Goal: Navigation & Orientation: Find specific page/section

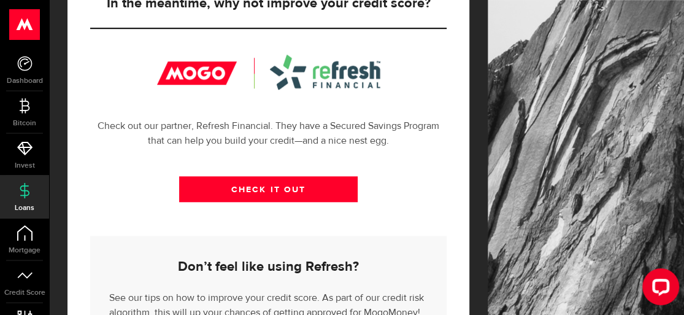
scroll to position [522, 0]
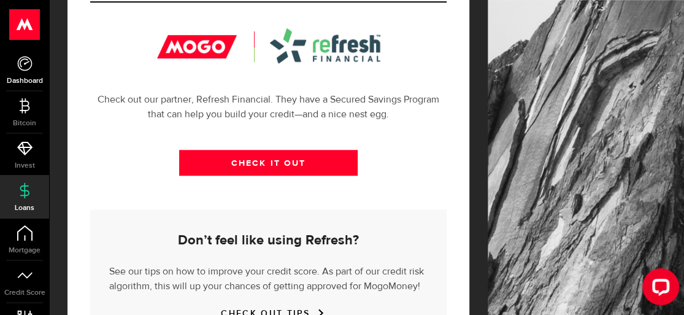
click at [19, 66] on use at bounding box center [24, 63] width 15 height 15
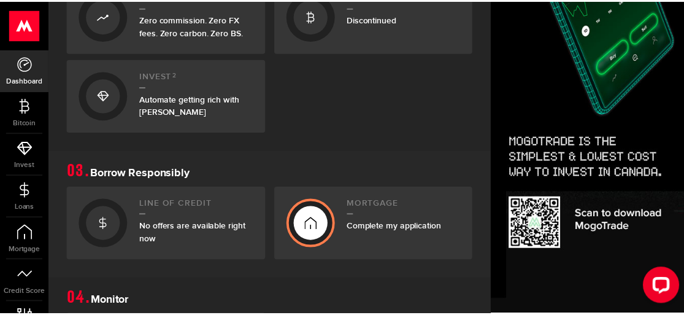
scroll to position [469, 0]
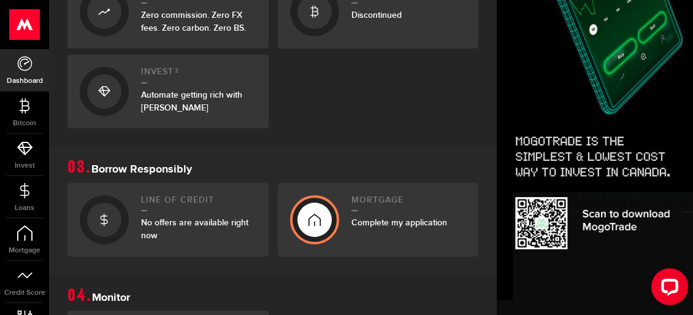
click at [182, 83] on h2 "Invest 2" at bounding box center [198, 75] width 115 height 17
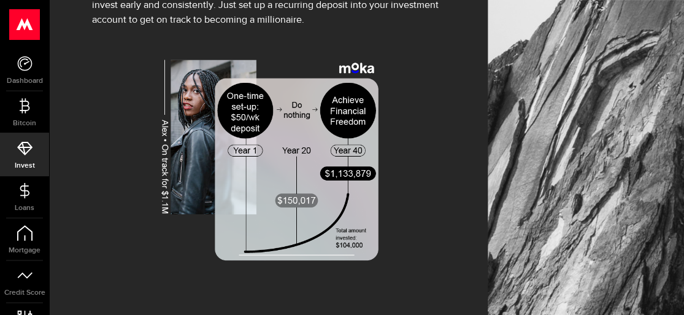
scroll to position [319, 0]
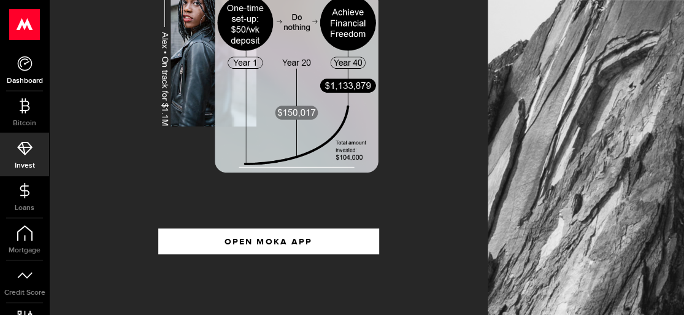
click at [10, 64] on link "Dashboard" at bounding box center [24, 70] width 49 height 42
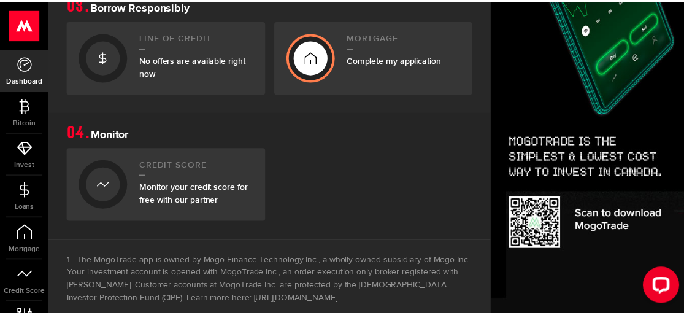
scroll to position [547, 0]
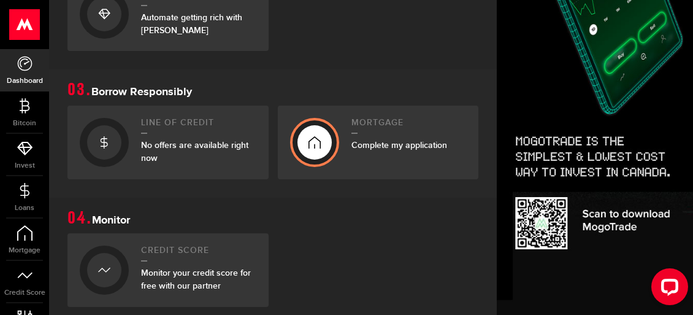
click at [115, 160] on div at bounding box center [104, 142] width 34 height 34
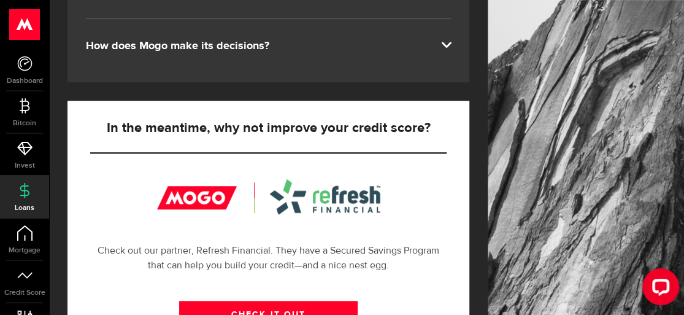
scroll to position [579, 0]
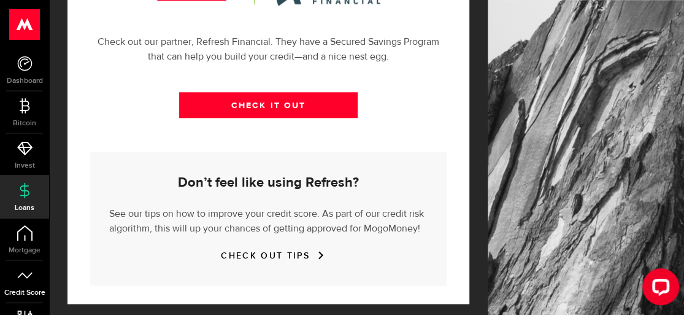
click at [27, 289] on span "Credit Score" at bounding box center [24, 292] width 49 height 7
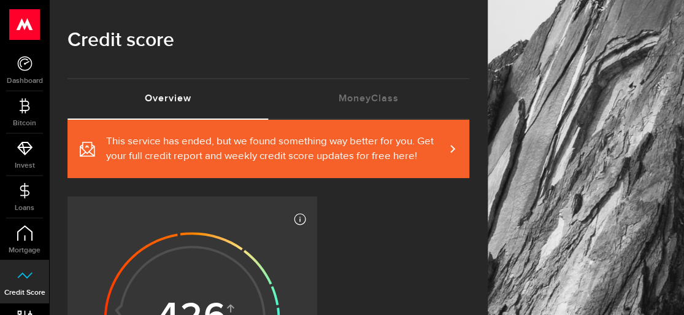
scroll to position [183, 0]
